Goal: Task Accomplishment & Management: Use online tool/utility

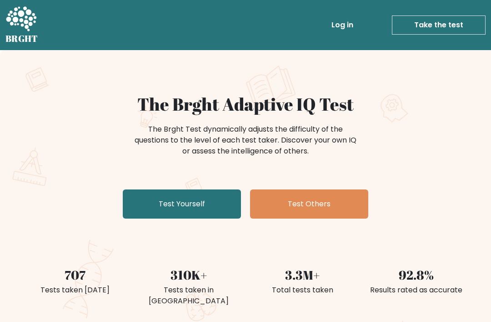
click at [147, 198] on link "Test Yourself" at bounding box center [182, 203] width 118 height 29
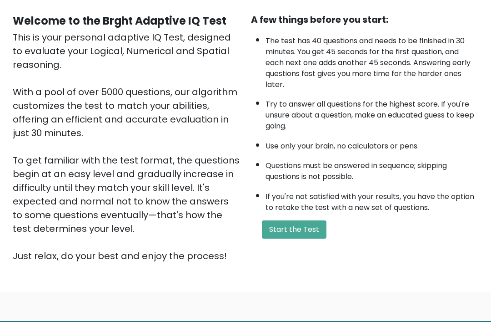
scroll to position [106, 0]
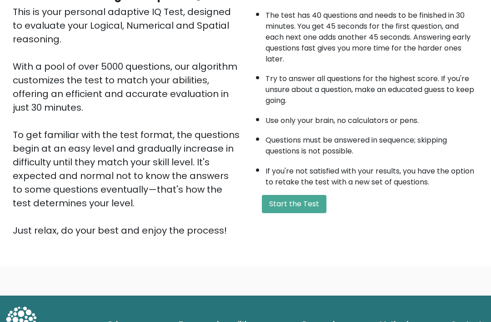
click at [279, 213] on button "Start the Test" at bounding box center [294, 204] width 65 height 18
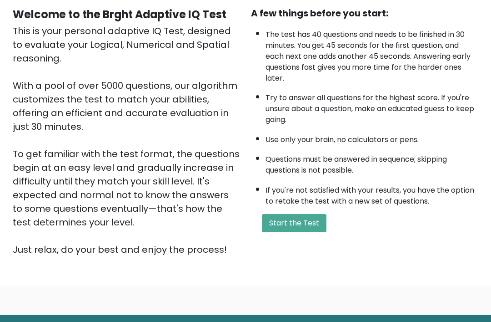
scroll to position [0, 0]
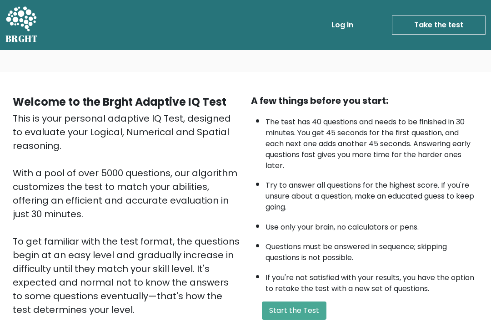
click at [366, 31] on li "Take the test Take the test" at bounding box center [421, 24] width 129 height 19
click at [351, 25] on link "Log in" at bounding box center [342, 25] width 29 height 18
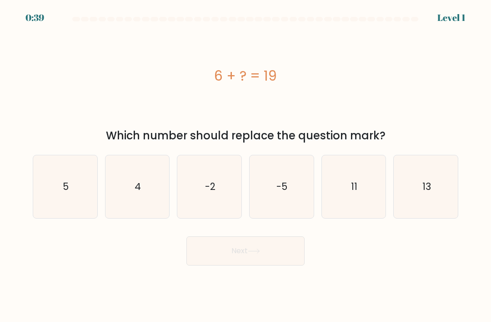
click at [430, 192] on text "13" at bounding box center [426, 186] width 9 height 13
click at [246, 166] on input "f. 13" at bounding box center [246, 163] width 0 height 5
radio input "true"
click at [212, 262] on button "Next" at bounding box center [246, 250] width 118 height 29
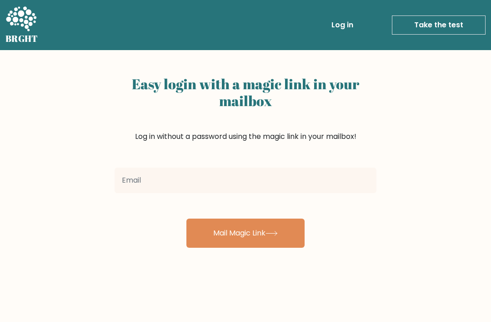
click at [319, 174] on input "email" at bounding box center [246, 179] width 262 height 25
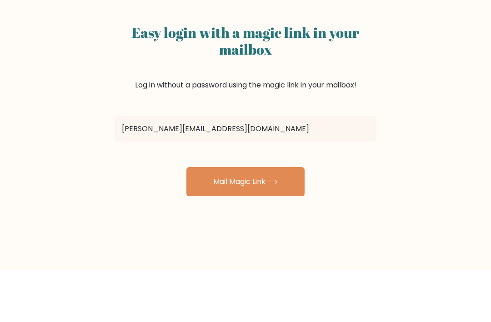
scroll to position [51, 0]
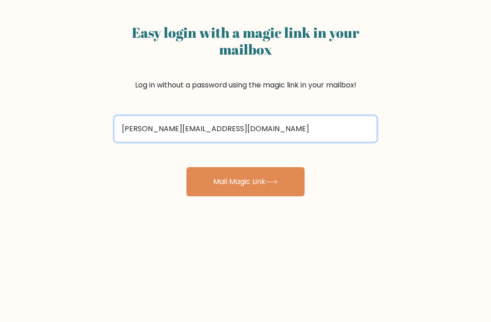
type input "vishwaraj.sharma042@gmail.com"
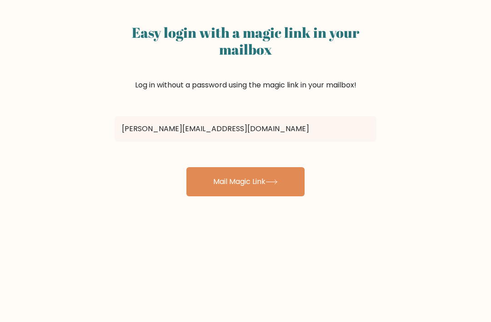
click at [201, 183] on button "Mail Magic Link" at bounding box center [246, 181] width 118 height 29
